Goal: Check status: Check status

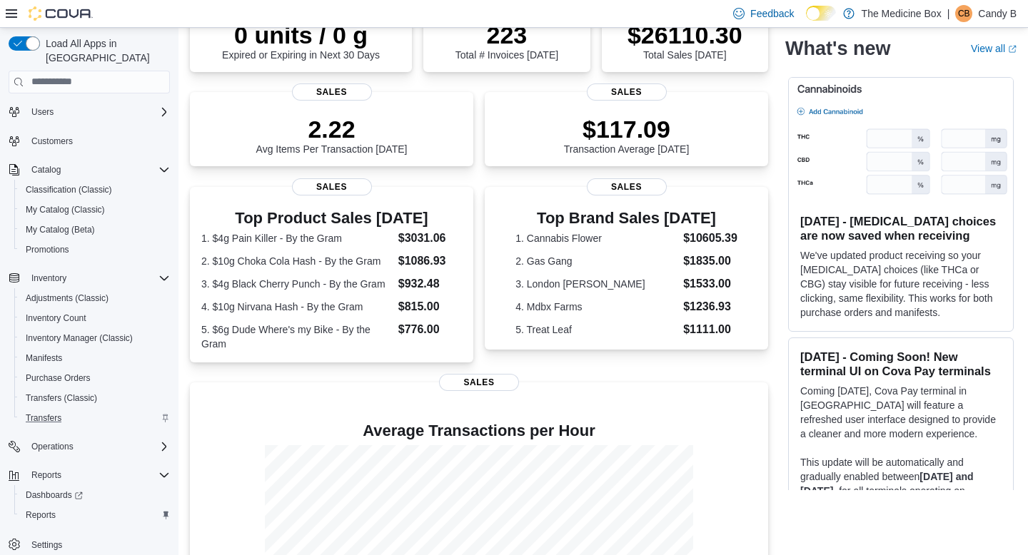
scroll to position [51, 0]
click at [68, 311] on span "Inventory Count" at bounding box center [56, 316] width 61 height 11
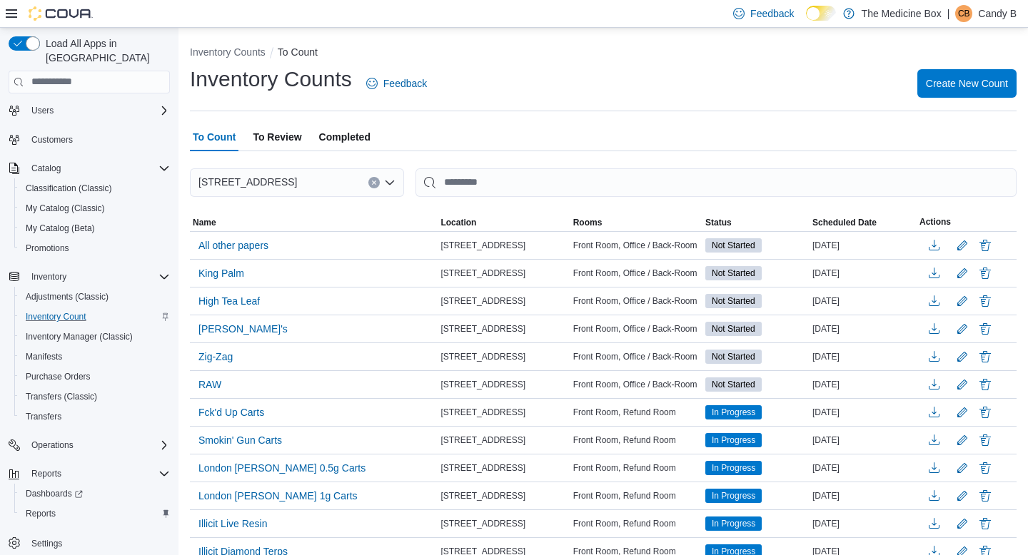
click at [280, 138] on span "To Review" at bounding box center [277, 137] width 49 height 29
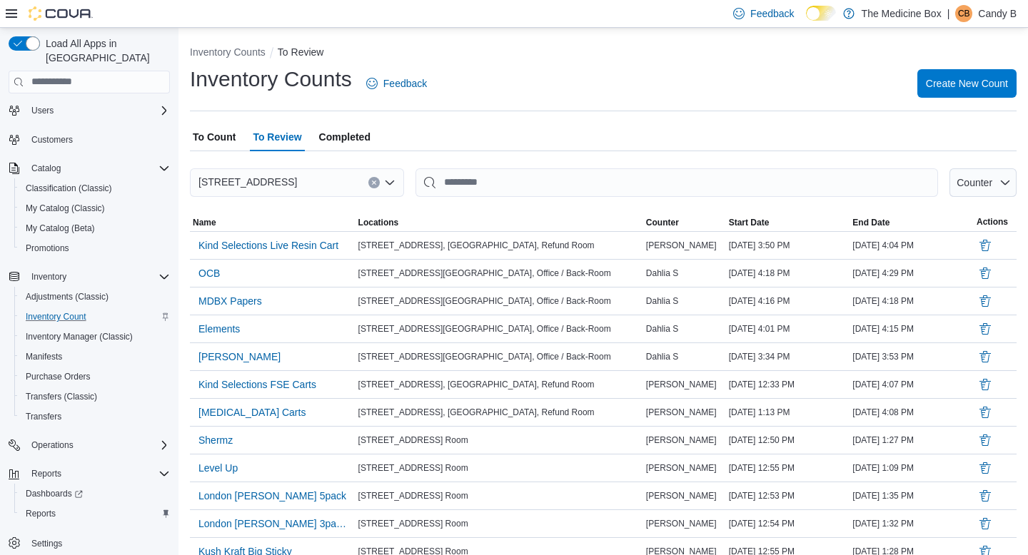
click at [350, 139] on span "Completed" at bounding box center [344, 137] width 51 height 29
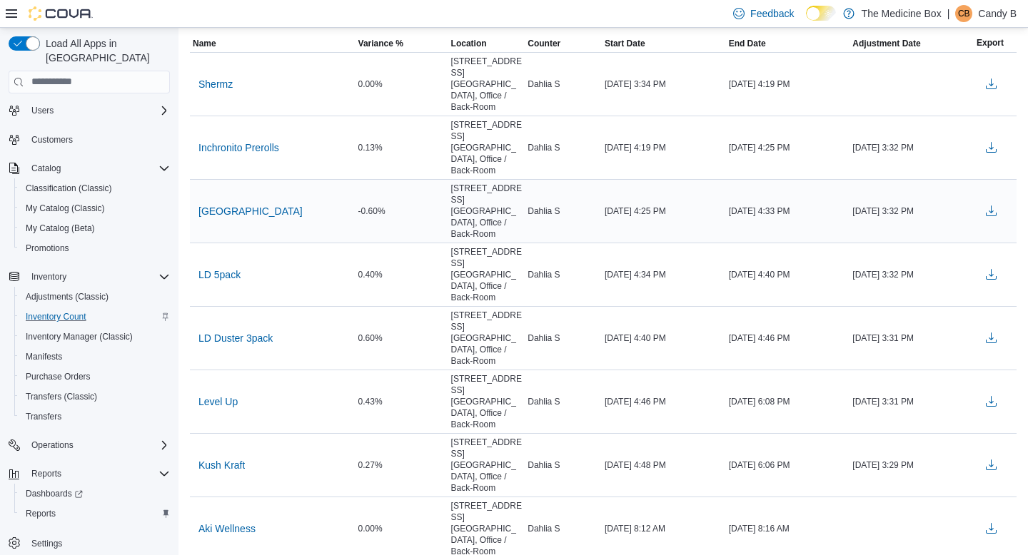
scroll to position [180, 0]
click at [234, 203] on span "[GEOGRAPHIC_DATA]" at bounding box center [250, 210] width 104 height 14
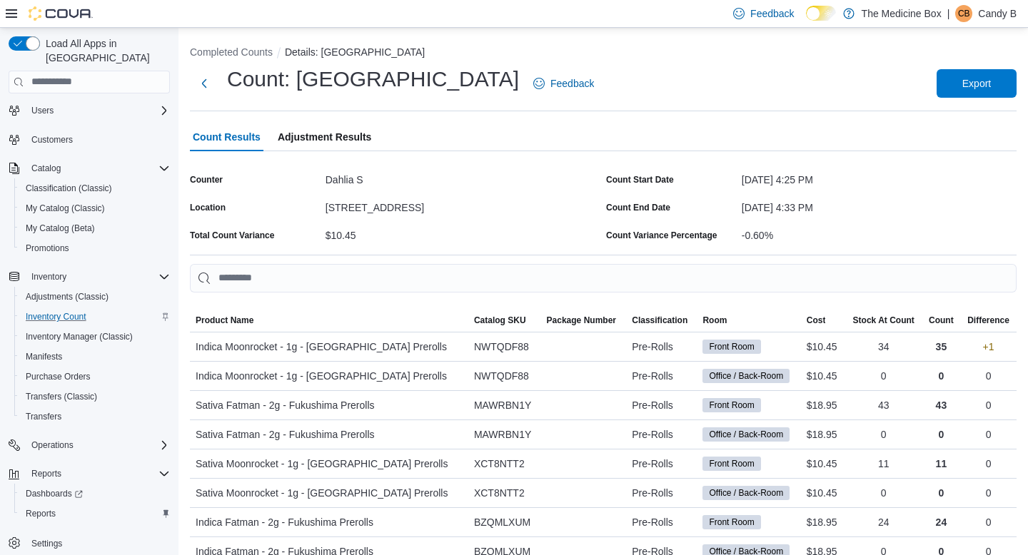
scroll to position [23, 0]
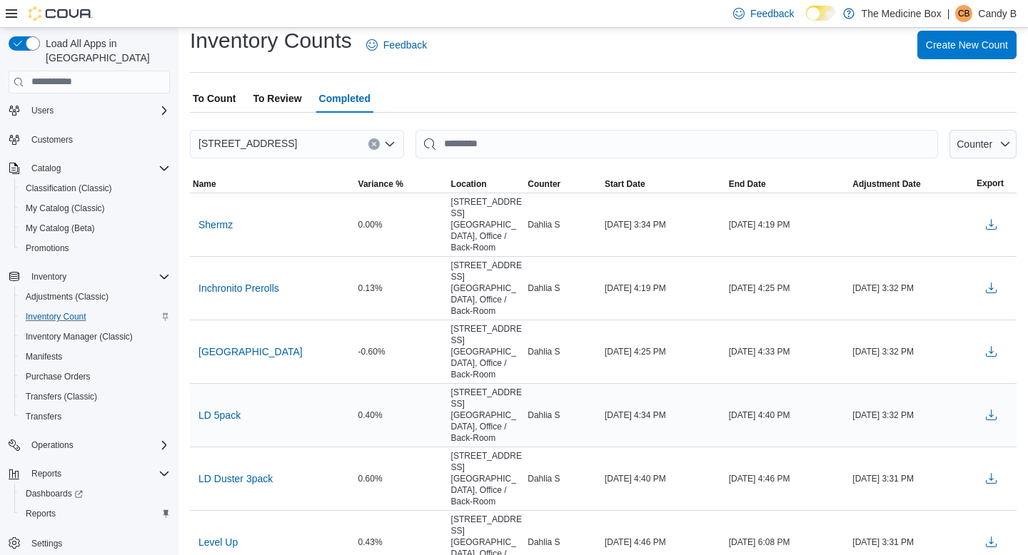
scroll to position [53, 0]
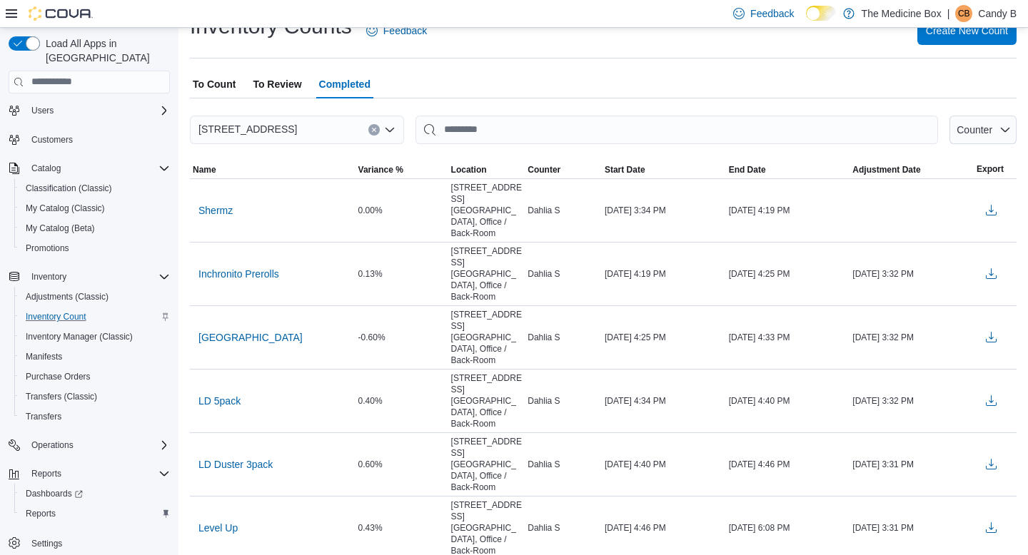
click at [221, 77] on span "To Count" at bounding box center [214, 84] width 43 height 29
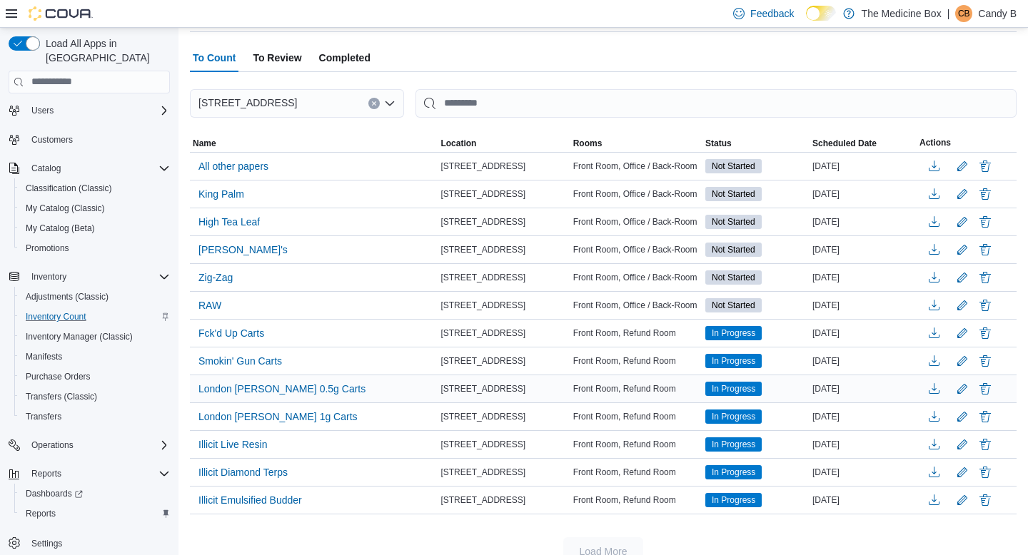
scroll to position [109, 0]
